Goal: Find specific page/section: Find specific page/section

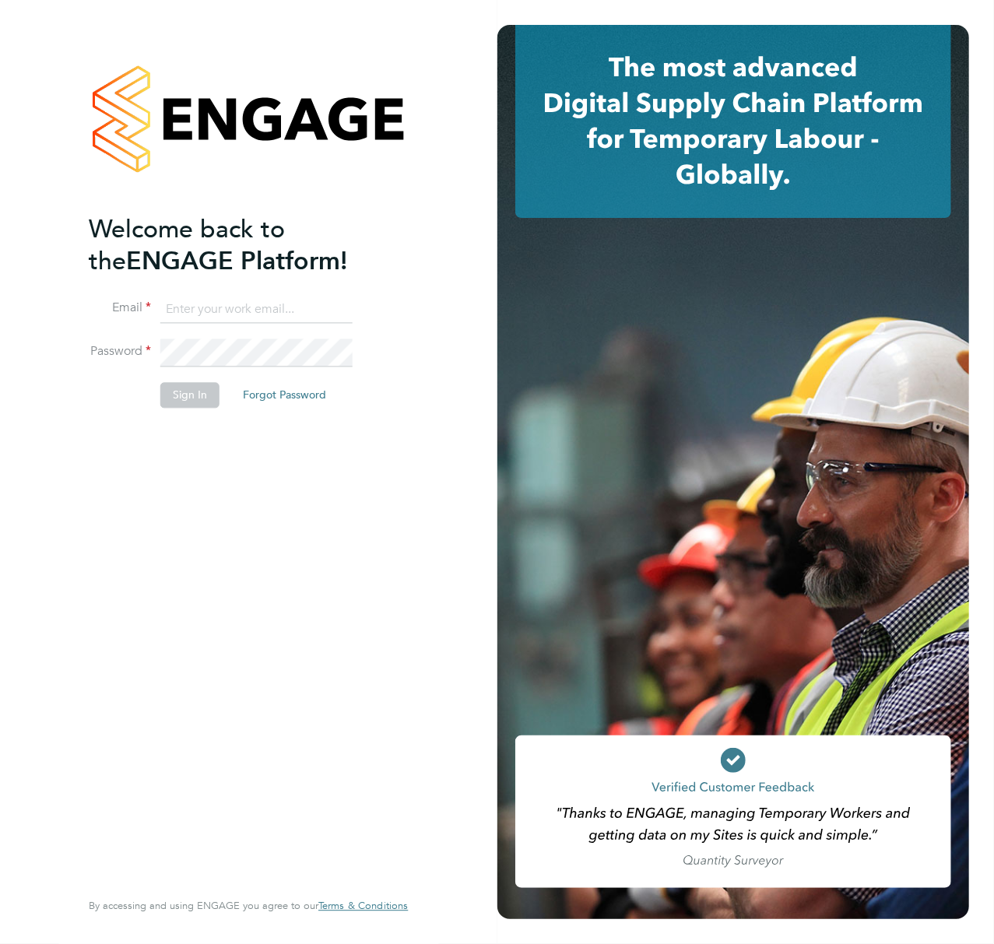
type input "[EMAIL_ADDRESS][PERSON_NAME][DOMAIN_NAME][PERSON_NAME]"
click at [194, 391] on button "Sign In" at bounding box center [189, 395] width 59 height 25
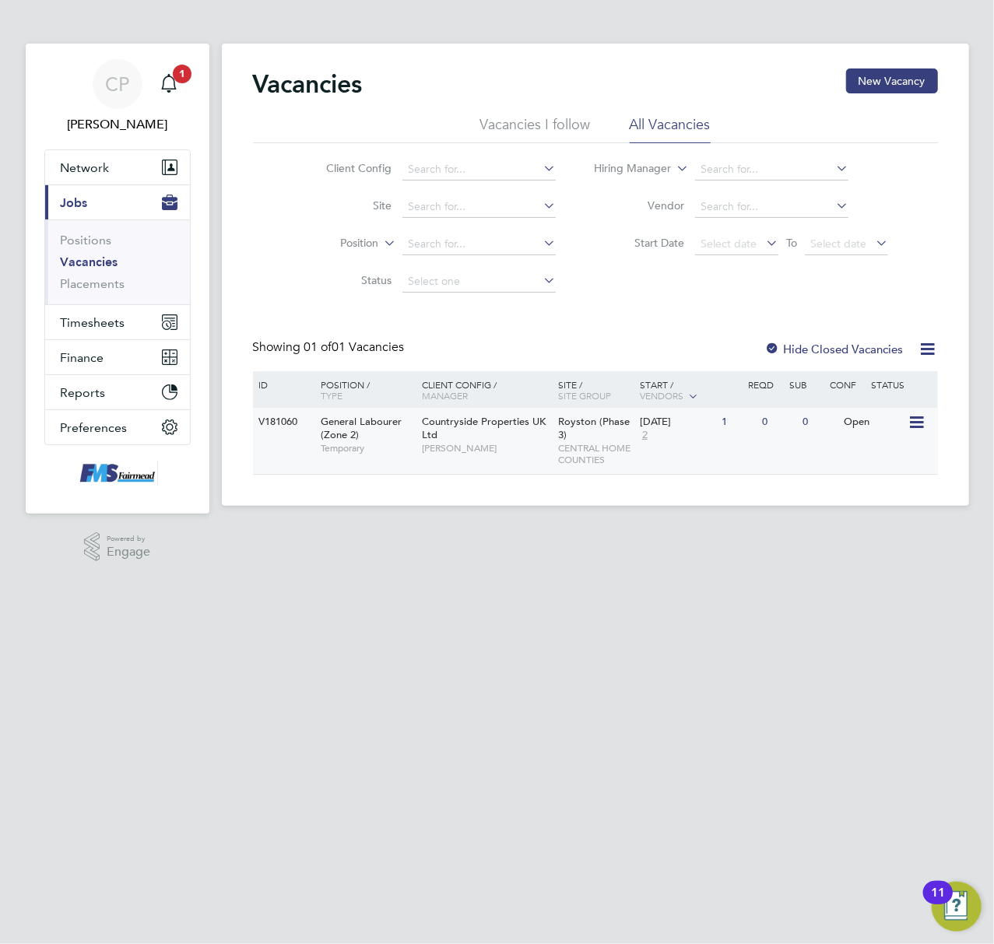
click at [491, 452] on span "[PERSON_NAME]" at bounding box center [486, 448] width 128 height 12
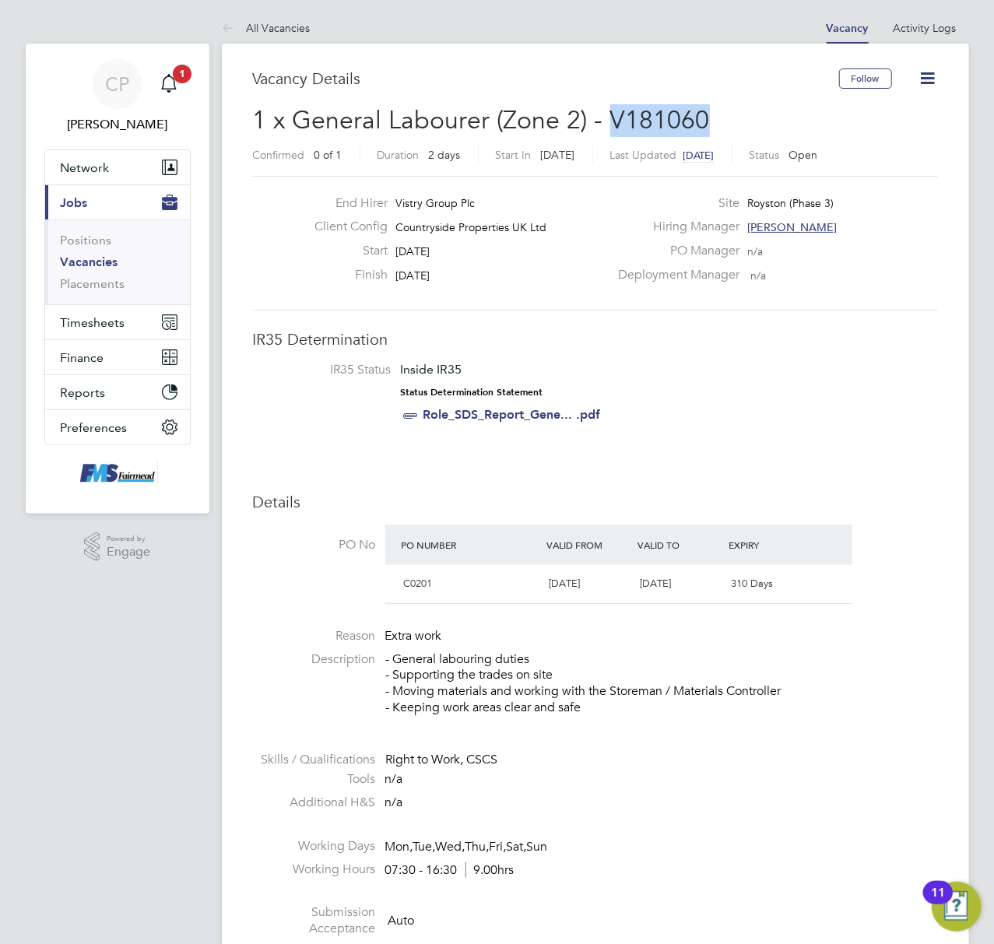
drag, startPoint x: 691, startPoint y: 118, endPoint x: 609, endPoint y: 109, distance: 83.1
click at [609, 109] on h2 "1 x General Labourer (Zone 2) - V181060 Confirmed 0 of 1 Duration 2 days Start …" at bounding box center [595, 136] width 685 height 65
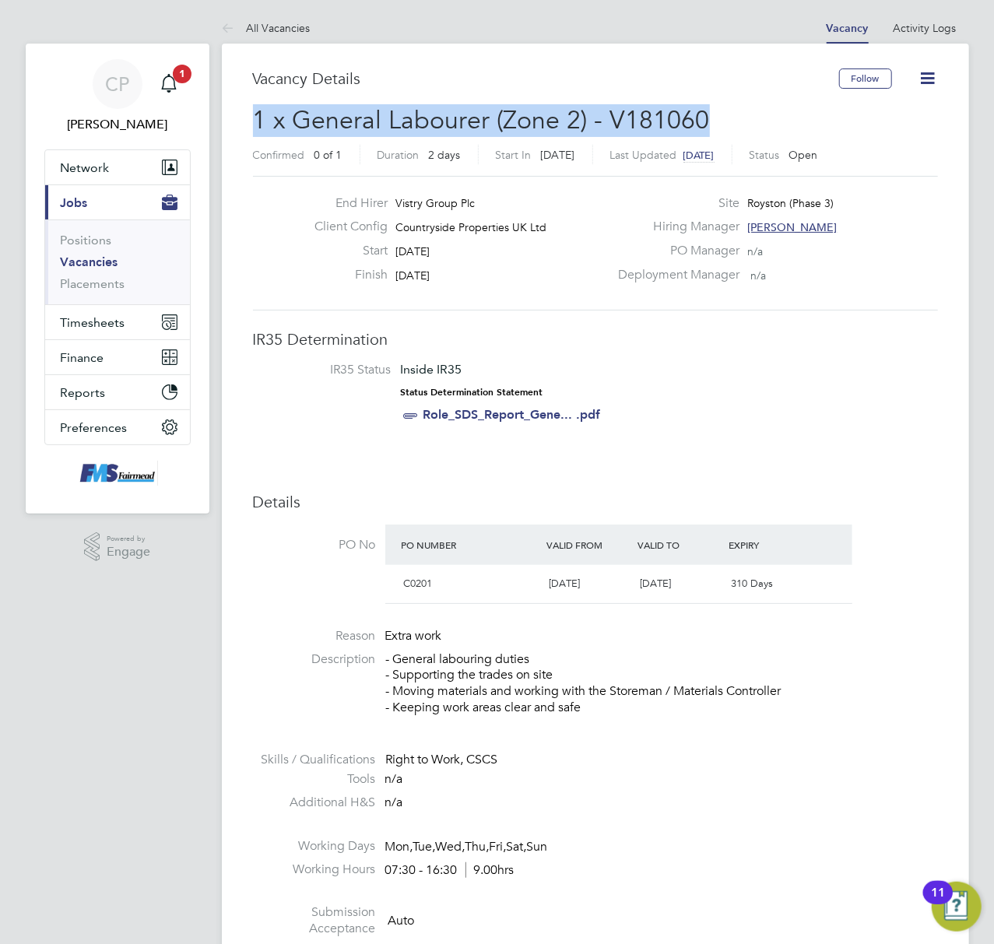
drag, startPoint x: 259, startPoint y: 111, endPoint x: 735, endPoint y: 110, distance: 475.8
click at [735, 110] on h2 "1 x General Labourer (Zone 2) - V181060 Confirmed 0 of 1 Duration 2 days Start …" at bounding box center [595, 136] width 685 height 65
copy span "1 x General Labourer (Zone 2) - V181060"
click at [603, 867] on li "Working Hours 07:30 - 16:30 9.00hrs" at bounding box center [595, 873] width 685 height 23
